Goal: Task Accomplishment & Management: Manage account settings

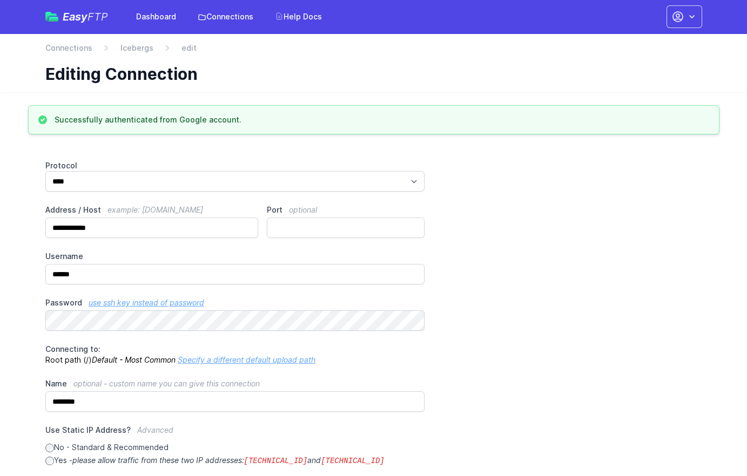
scroll to position [2, 0]
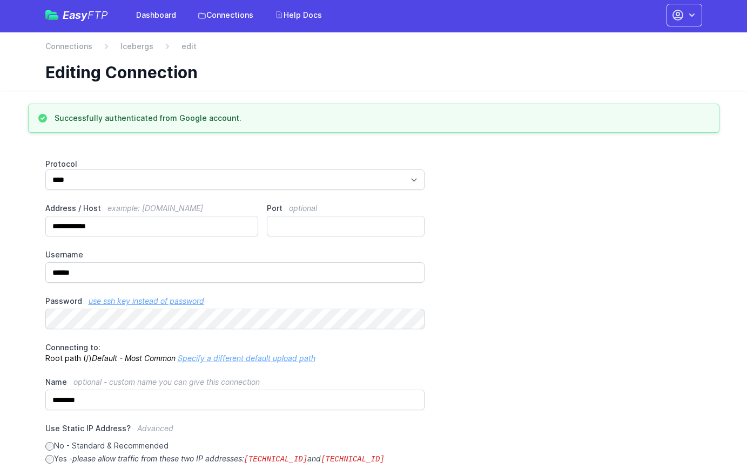
click at [76, 16] on span "Easy FTP" at bounding box center [85, 15] width 45 height 11
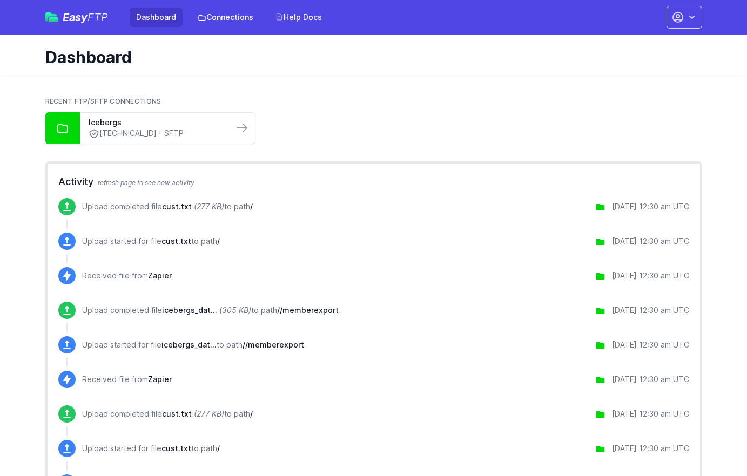
click at [93, 4] on div "Easy FTP Dashboard Connections Help Docs Account Settings Your Profile Contact …" at bounding box center [373, 17] width 656 height 35
click at [91, 16] on span "FTP" at bounding box center [97, 17] width 21 height 13
click at [236, 22] on link "Connections" at bounding box center [225, 17] width 69 height 19
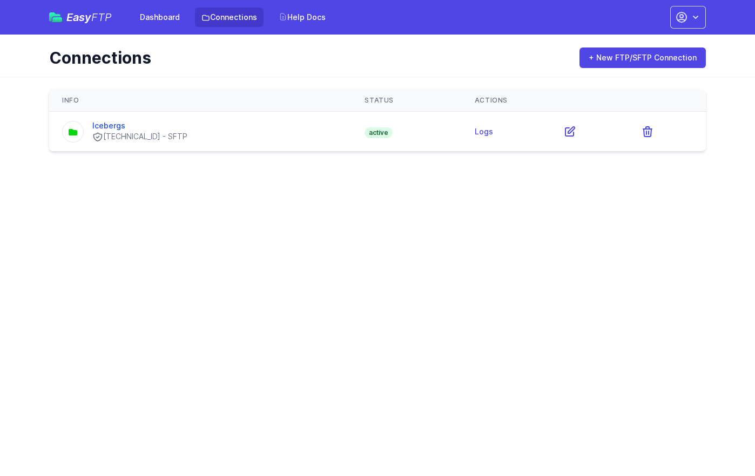
click at [247, 143] on td "Icebergs 27.32.98.234 - SFTP" at bounding box center [200, 132] width 302 height 40
click at [110, 126] on link "Icebergs" at bounding box center [108, 125] width 33 height 9
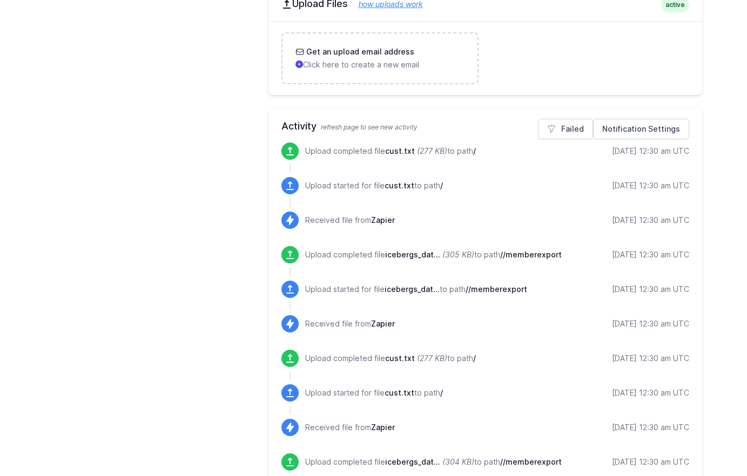
scroll to position [350, 0]
